Goal: Browse casually: Explore the website without a specific task or goal

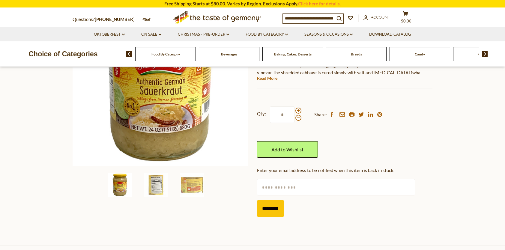
scroll to position [120, 0]
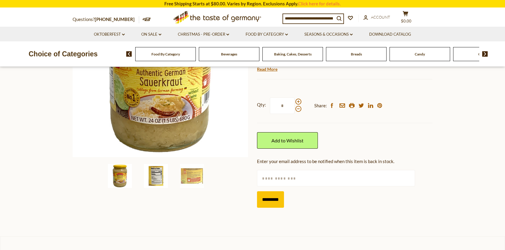
click at [155, 175] on img at bounding box center [156, 176] width 24 height 24
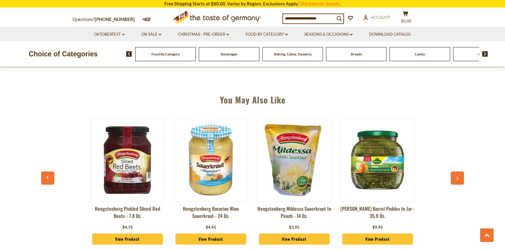
scroll to position [450, 0]
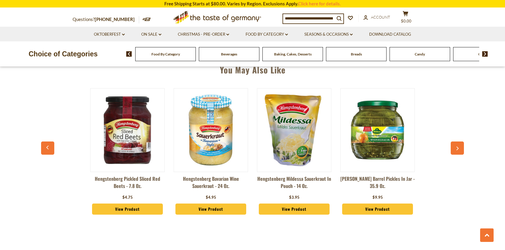
click at [459, 148] on icon "button" at bounding box center [458, 148] width 4 height 4
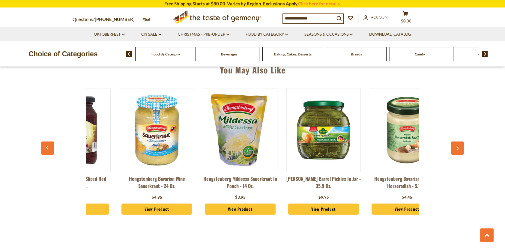
scroll to position [0, 83]
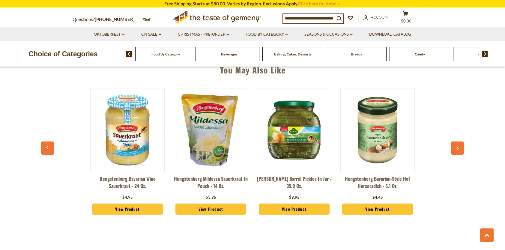
click at [459, 148] on icon "button" at bounding box center [458, 148] width 4 height 4
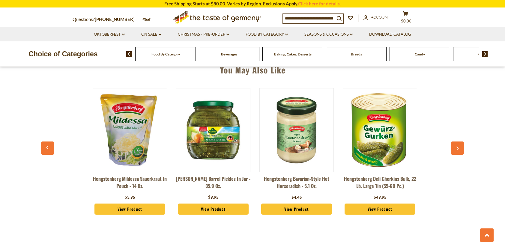
scroll to position [0, 167]
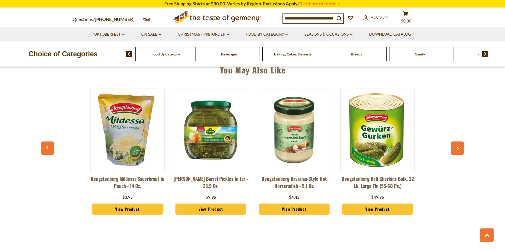
click at [459, 148] on icon "button" at bounding box center [458, 148] width 4 height 4
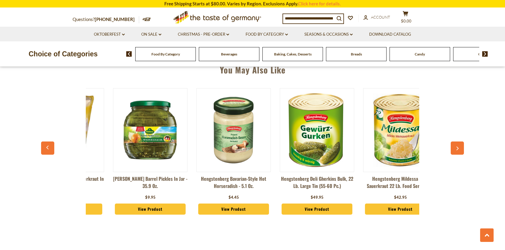
scroll to position [0, 250]
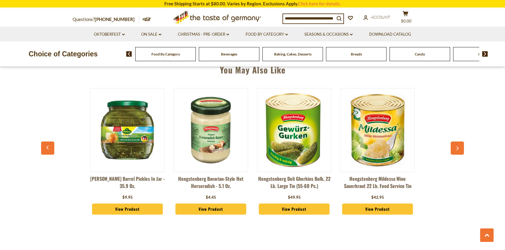
click at [459, 148] on icon "button" at bounding box center [458, 148] width 4 height 4
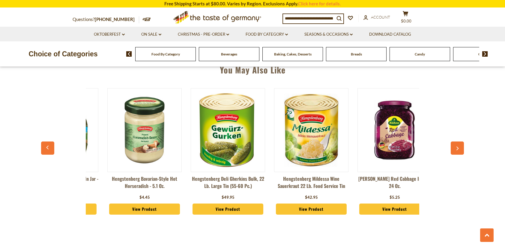
scroll to position [0, 334]
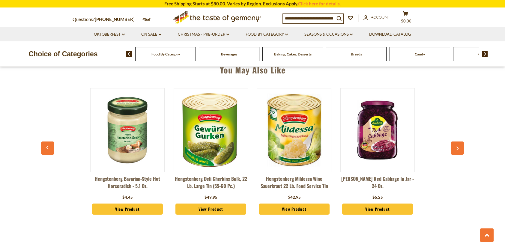
click at [459, 148] on icon "button" at bounding box center [458, 148] width 4 height 4
click at [458, 148] on icon "button" at bounding box center [458, 149] width 2 height 4
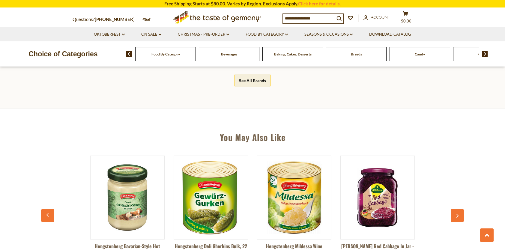
scroll to position [420, 0]
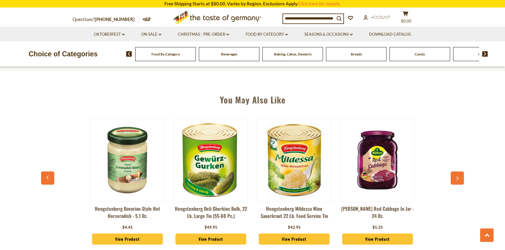
click at [292, 239] on link "View Product" at bounding box center [294, 239] width 71 height 11
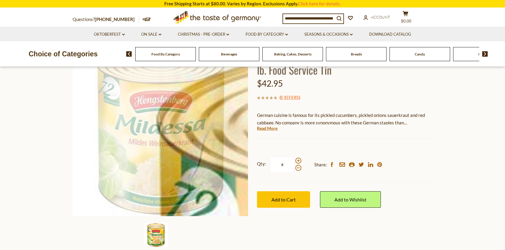
scroll to position [60, 0]
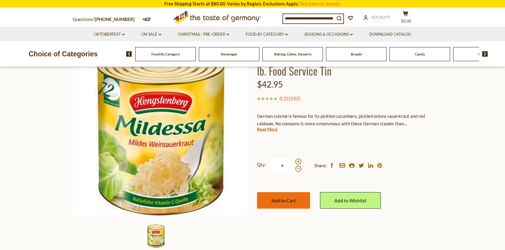
click at [284, 200] on span "Add to Cart" at bounding box center [283, 201] width 24 height 6
click at [409, 15] on icon "cart" at bounding box center [406, 13] width 6 height 5
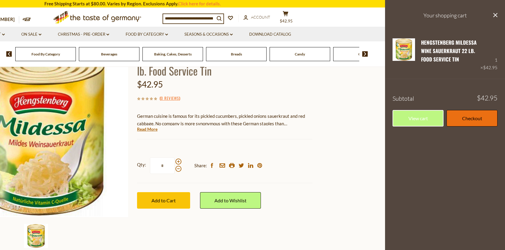
click at [479, 118] on link "Checkout" at bounding box center [472, 118] width 51 height 16
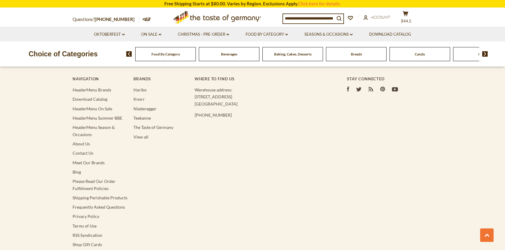
scroll to position [1110, 0]
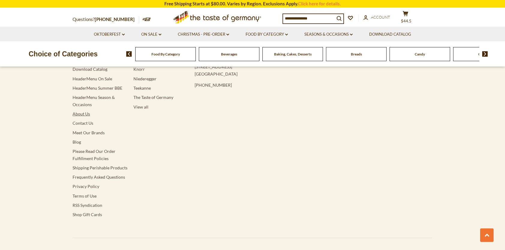
click at [83, 111] on link "About Us" at bounding box center [81, 113] width 17 height 5
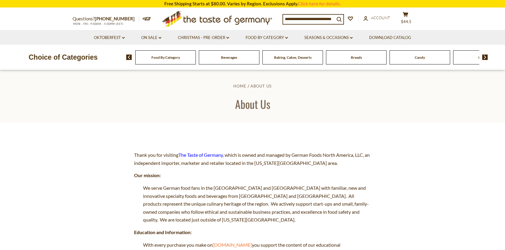
click at [231, 56] on span "Beverages" at bounding box center [229, 57] width 16 height 4
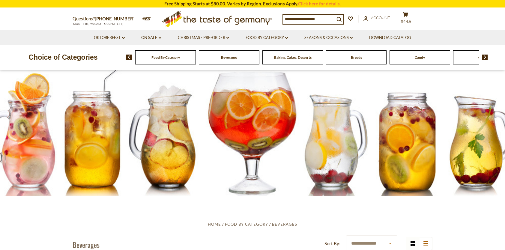
click at [420, 57] on span "Candy" at bounding box center [420, 57] width 10 height 4
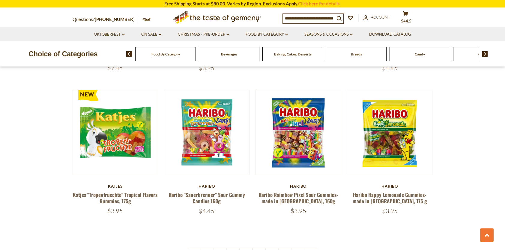
scroll to position [1380, 0]
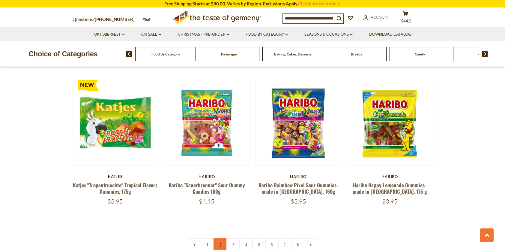
click at [219, 238] on link "2" at bounding box center [220, 244] width 13 height 13
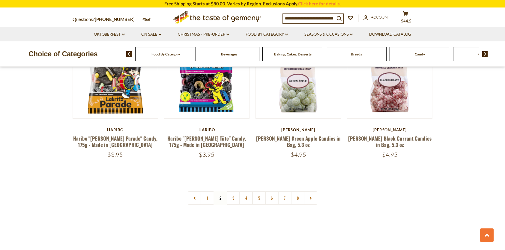
scroll to position [1435, 0]
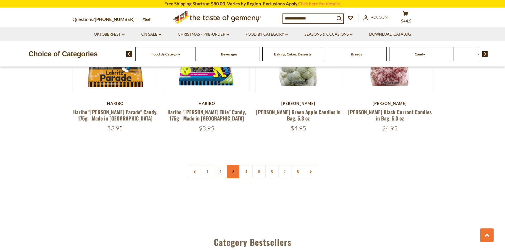
click at [235, 165] on link "3" at bounding box center [232, 171] width 13 height 13
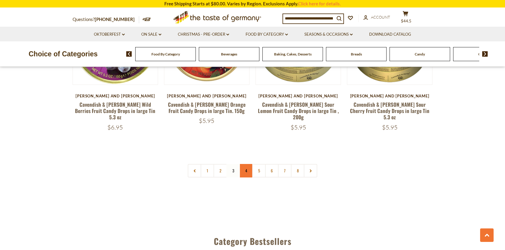
click at [244, 164] on link "4" at bounding box center [245, 170] width 13 height 13
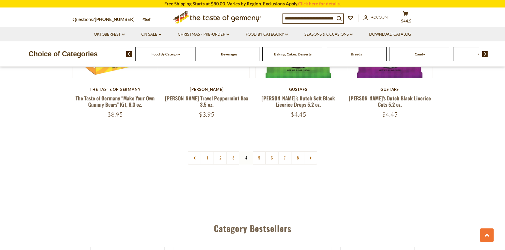
scroll to position [1315, 0]
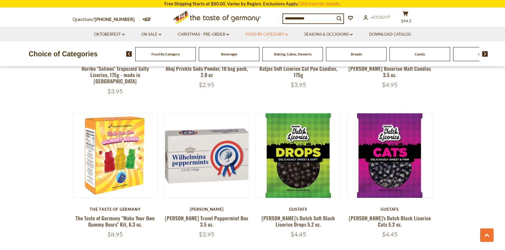
click at [267, 34] on link "Food By Category dropdown_arrow" at bounding box center [267, 34] width 42 height 7
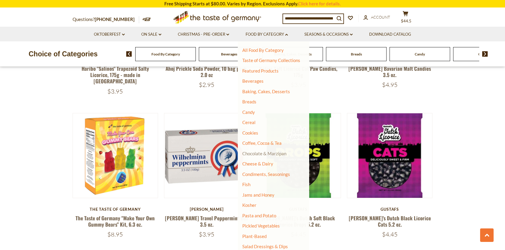
click at [271, 154] on link "Chocolate & Marzipan" at bounding box center [264, 153] width 44 height 5
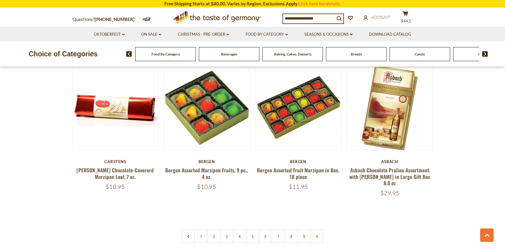
scroll to position [1410, 0]
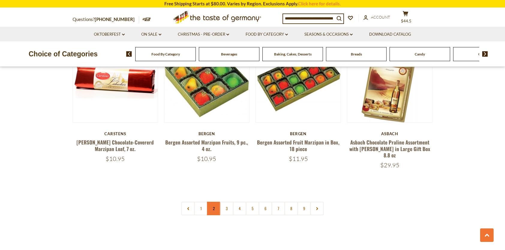
click at [211, 202] on link "2" at bounding box center [213, 208] width 13 height 13
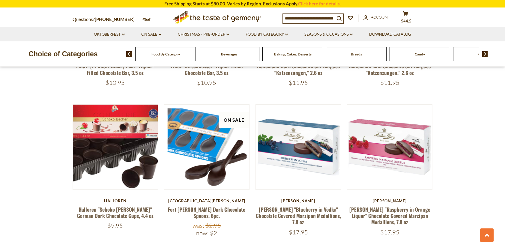
scroll to position [1465, 0]
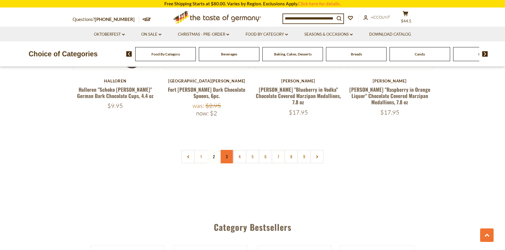
click at [228, 150] on link "3" at bounding box center [226, 156] width 13 height 13
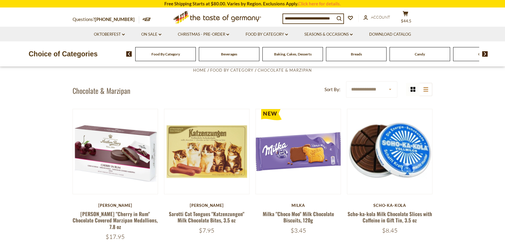
scroll to position [175, 0]
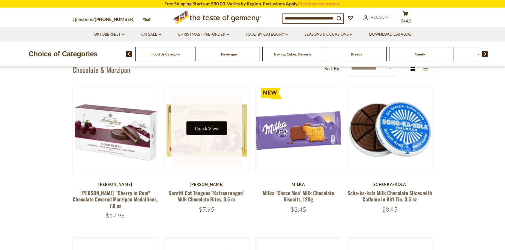
click at [214, 128] on button "Quick View" at bounding box center [207, 127] width 40 height 13
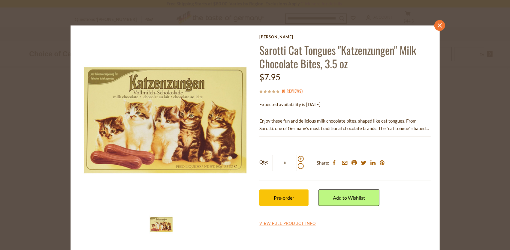
click at [437, 25] on icon "close" at bounding box center [439, 25] width 4 height 4
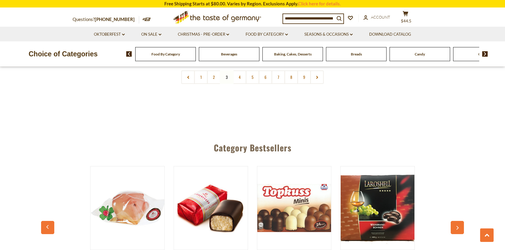
scroll to position [1585, 0]
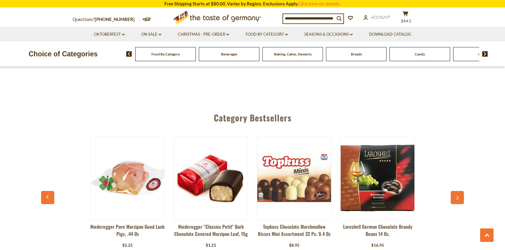
click at [456, 196] on icon "button" at bounding box center [458, 198] width 4 height 4
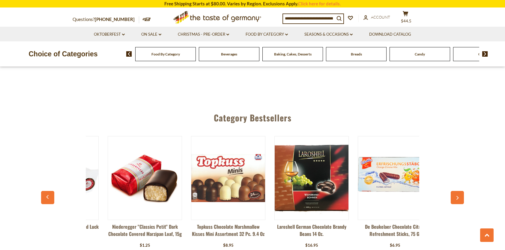
scroll to position [0, 83]
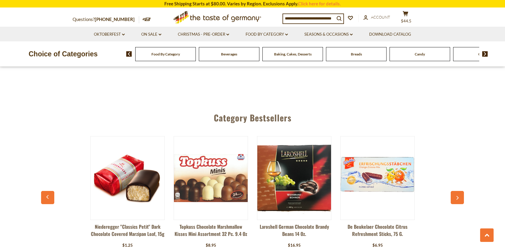
click at [458, 196] on icon "button" at bounding box center [458, 198] width 2 height 4
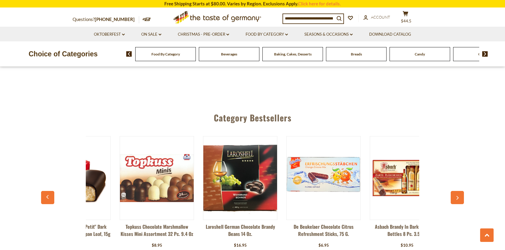
scroll to position [0, 167]
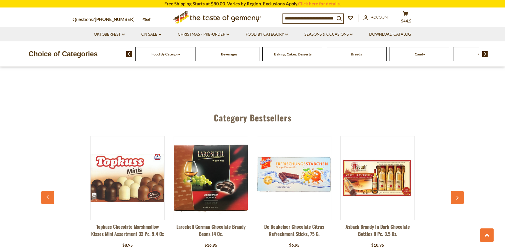
click at [458, 196] on icon "button" at bounding box center [458, 198] width 2 height 4
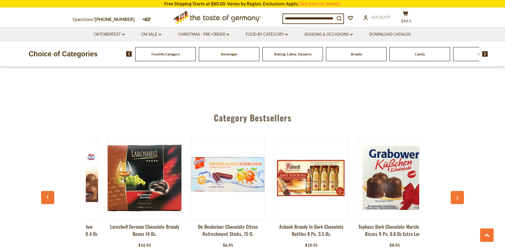
scroll to position [0, 250]
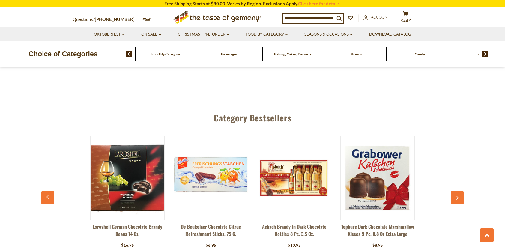
click at [458, 196] on icon "button" at bounding box center [458, 198] width 2 height 4
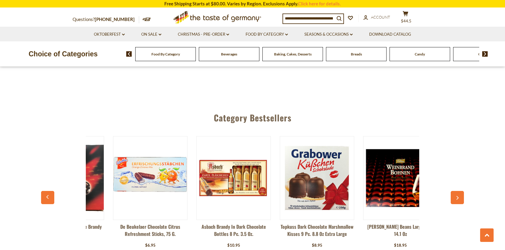
scroll to position [0, 334]
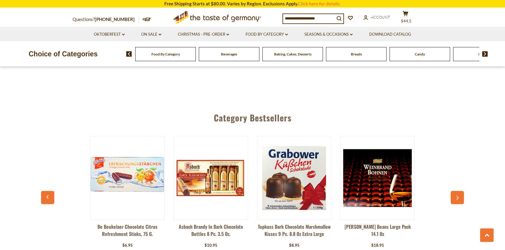
click at [458, 196] on icon "button" at bounding box center [458, 198] width 2 height 4
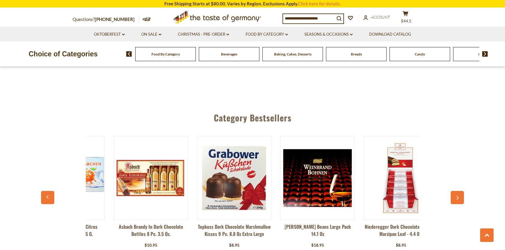
scroll to position [0, 417]
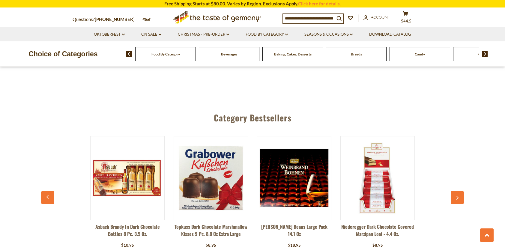
click at [458, 196] on icon "button" at bounding box center [458, 198] width 2 height 4
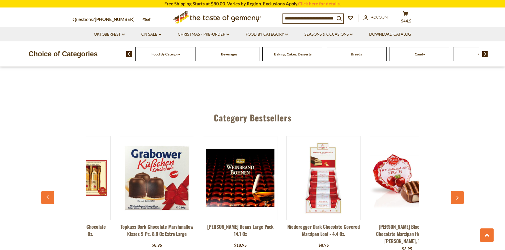
scroll to position [0, 500]
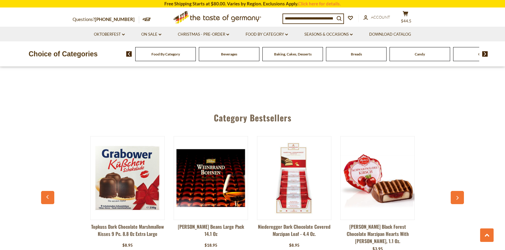
click at [458, 196] on icon "button" at bounding box center [458, 198] width 2 height 4
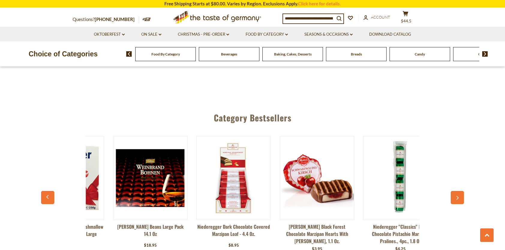
scroll to position [0, 584]
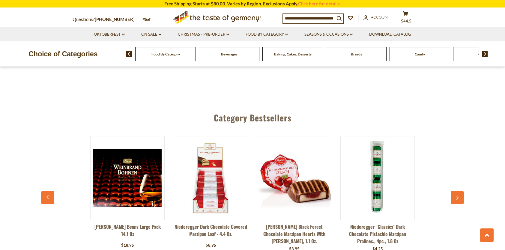
click at [458, 196] on icon "button" at bounding box center [458, 198] width 2 height 4
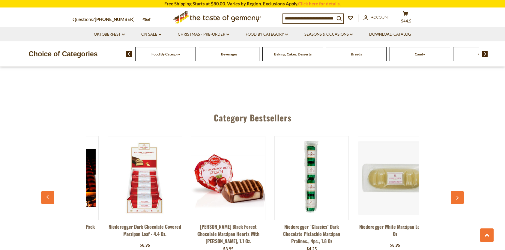
scroll to position [0, 667]
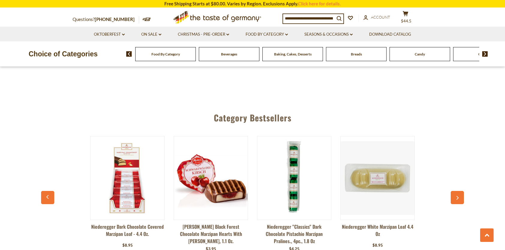
click at [458, 196] on icon "button" at bounding box center [458, 198] width 2 height 4
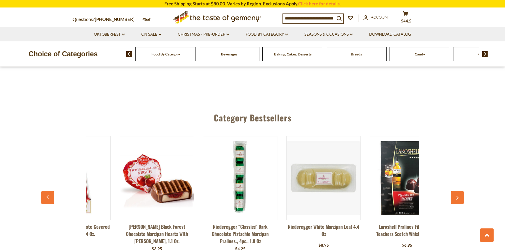
scroll to position [0, 751]
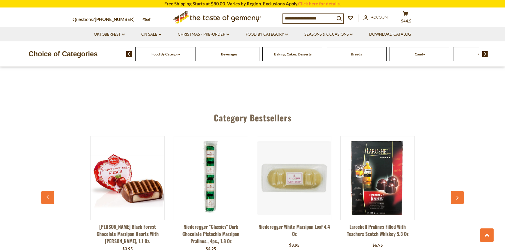
click at [458, 196] on icon "button" at bounding box center [458, 198] width 2 height 4
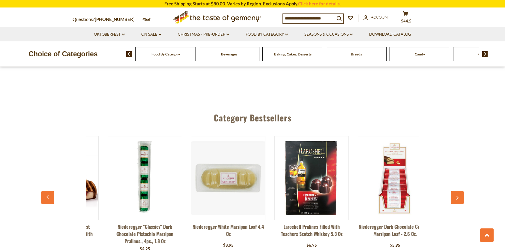
scroll to position [0, 834]
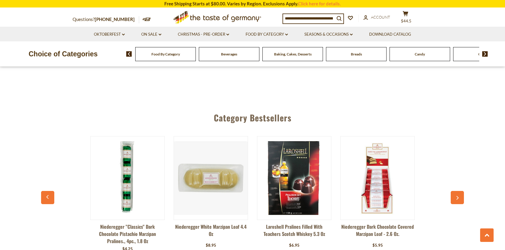
click at [458, 196] on icon "button" at bounding box center [458, 198] width 2 height 4
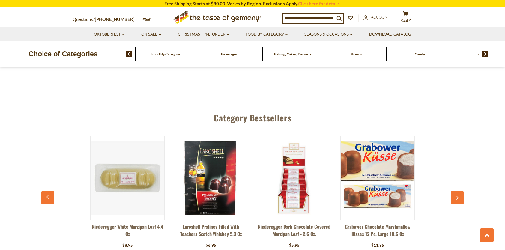
click at [458, 196] on icon "button" at bounding box center [458, 198] width 2 height 4
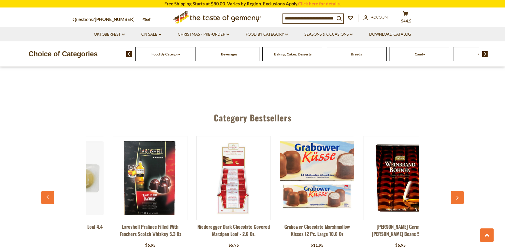
scroll to position [0, 1001]
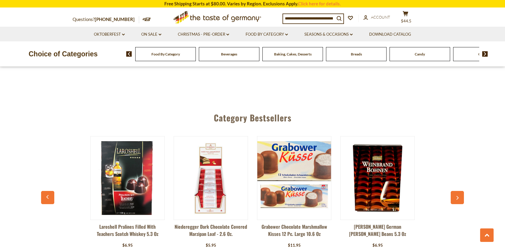
click at [458, 196] on icon "button" at bounding box center [458, 198] width 2 height 4
click at [273, 34] on link "Food By Category dropdown_arrow" at bounding box center [267, 34] width 42 height 7
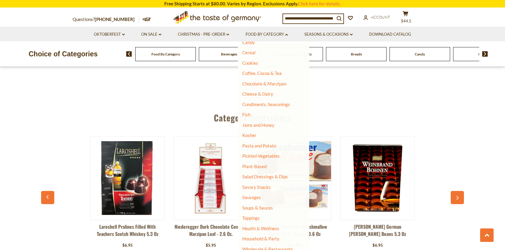
scroll to position [73, 0]
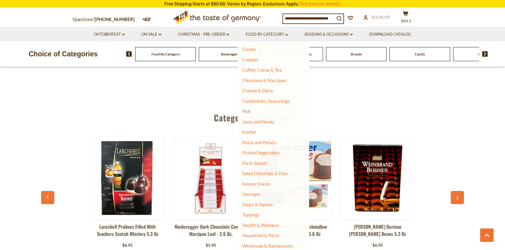
click at [247, 112] on link "Fish" at bounding box center [246, 111] width 8 height 5
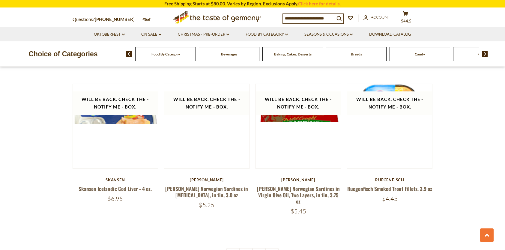
scroll to position [1350, 0]
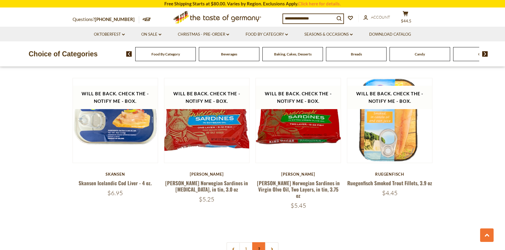
click at [259, 242] on link "2" at bounding box center [258, 248] width 13 height 13
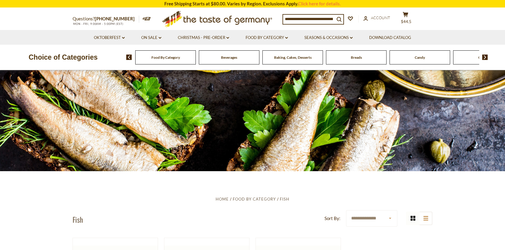
scroll to position [0, 0]
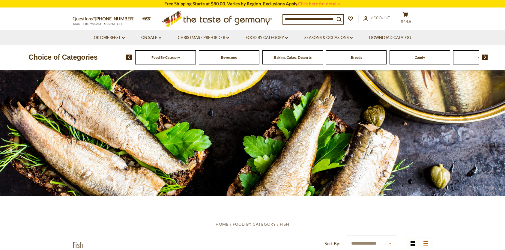
click at [487, 56] on img at bounding box center [485, 57] width 6 height 5
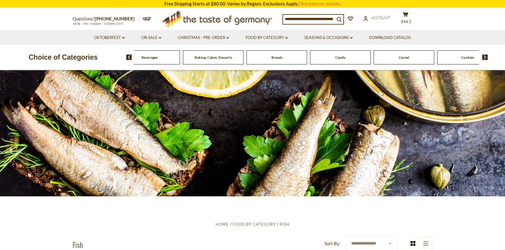
click at [404, 57] on span "Cereal" at bounding box center [404, 57] width 10 height 4
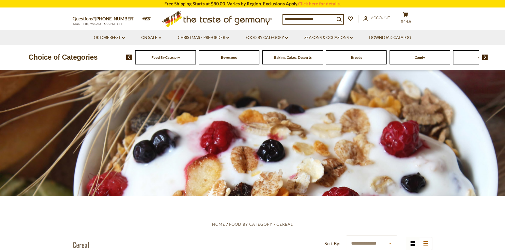
click at [168, 56] on span "Food By Category" at bounding box center [165, 57] width 28 height 4
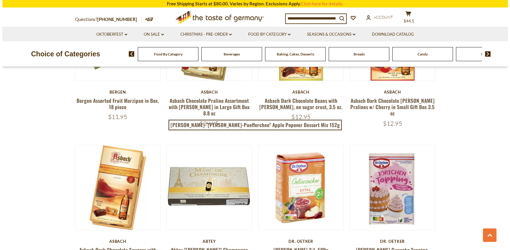
scroll to position [900, 0]
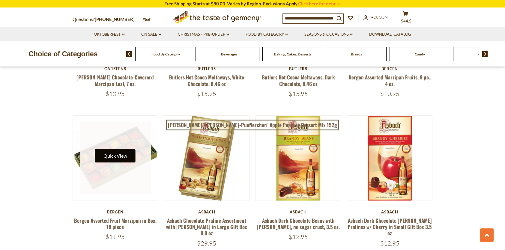
click at [112, 150] on button "Quick View" at bounding box center [115, 155] width 40 height 13
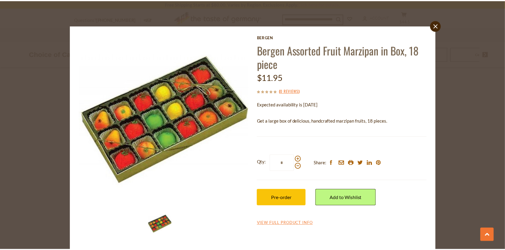
scroll to position [0, 0]
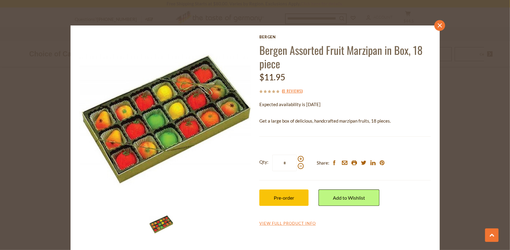
click at [437, 25] on icon at bounding box center [439, 25] width 4 height 4
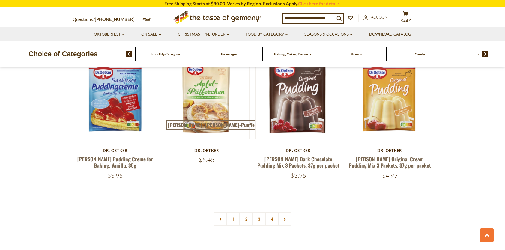
scroll to position [1290, 0]
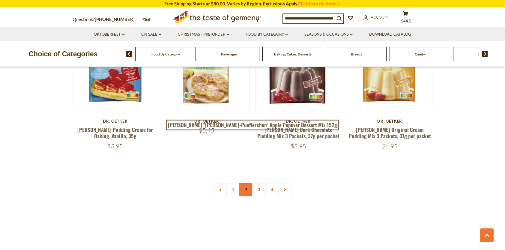
click at [248, 183] on link "2" at bounding box center [245, 189] width 13 height 13
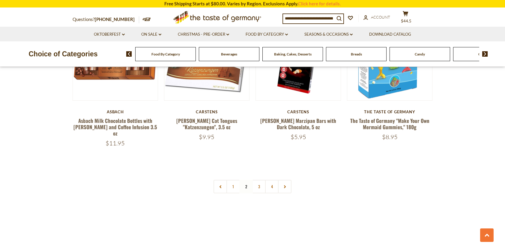
scroll to position [1339, 0]
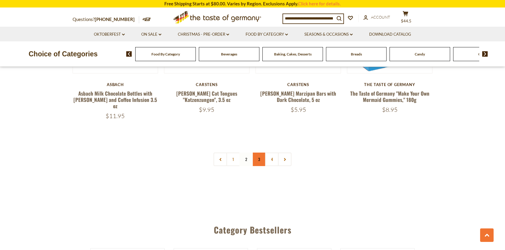
click at [259, 153] on link "3" at bounding box center [258, 159] width 13 height 13
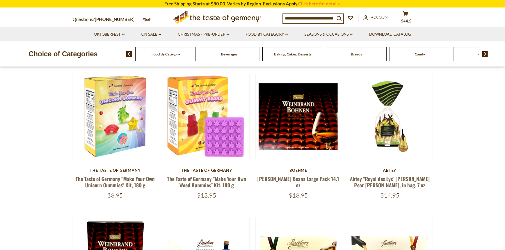
scroll to position [49, 0]
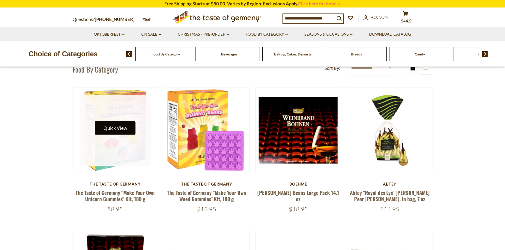
click at [116, 127] on button "Quick View" at bounding box center [115, 127] width 40 height 13
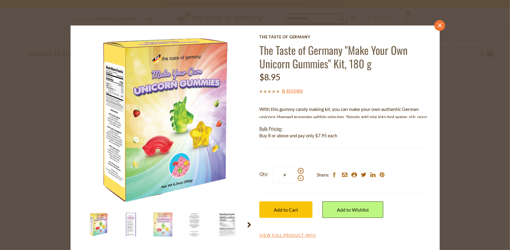
click at [439, 24] on icon at bounding box center [439, 25] width 4 height 4
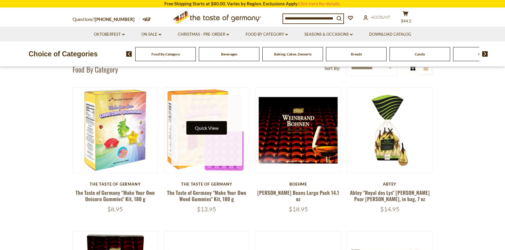
click at [203, 126] on button "Quick View" at bounding box center [207, 127] width 40 height 13
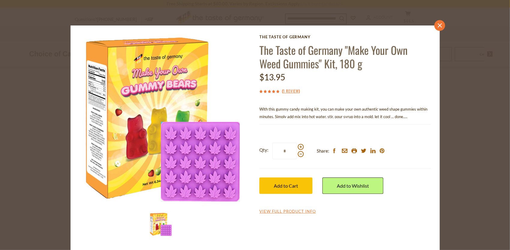
click at [438, 25] on icon at bounding box center [439, 25] width 4 height 4
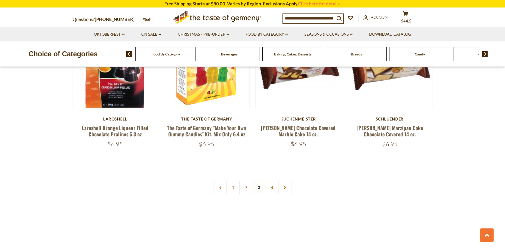
scroll to position [1339, 0]
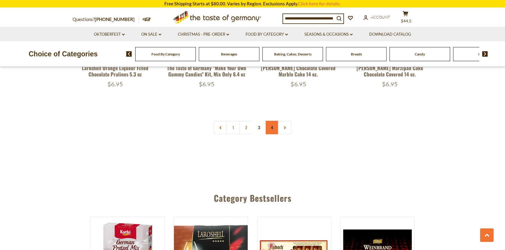
click at [271, 121] on link "4" at bounding box center [271, 127] width 13 height 13
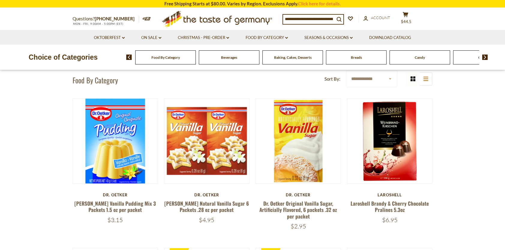
scroll to position [0, 0]
